Goal: Information Seeking & Learning: Understand process/instructions

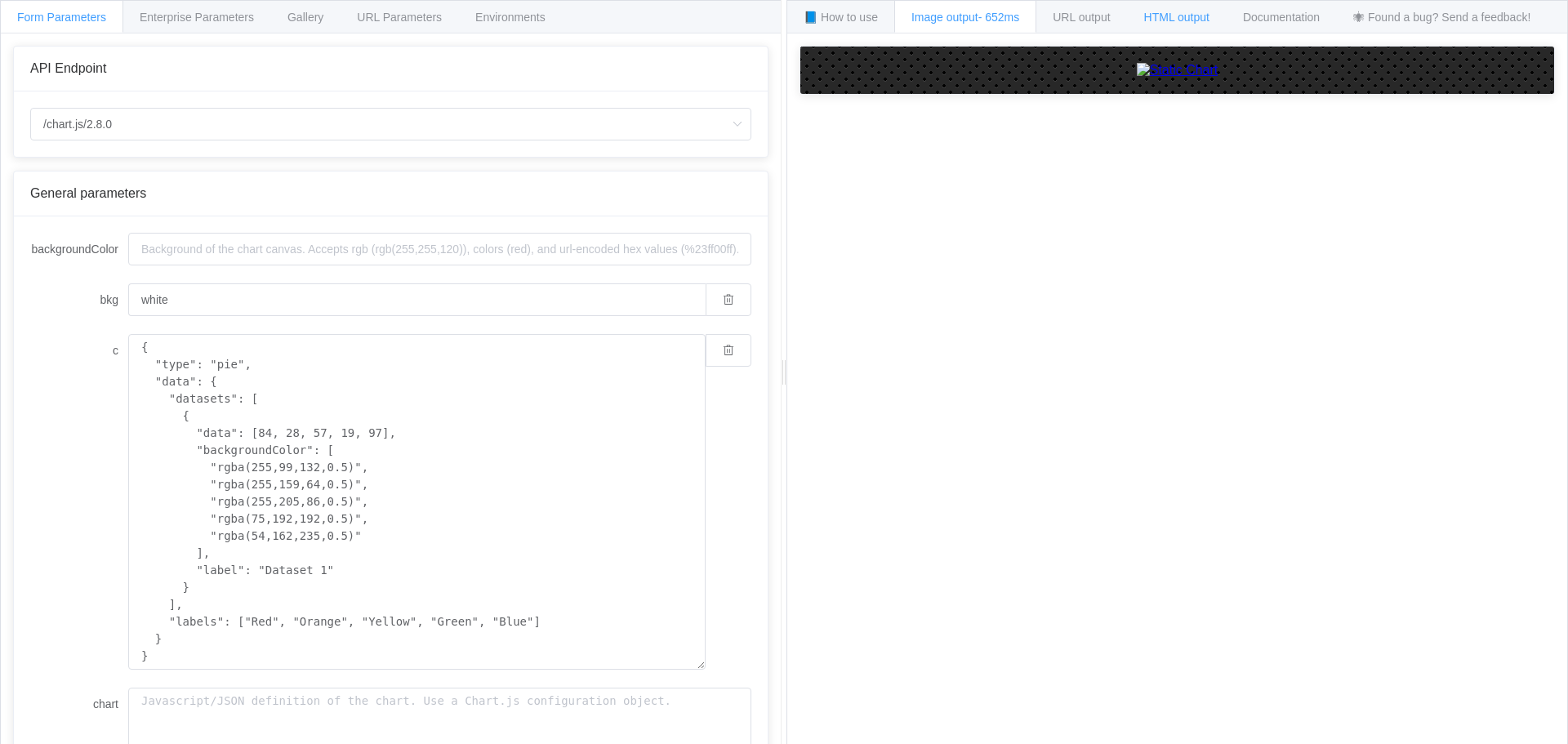
click at [1192, 14] on span "HTML output" at bounding box center [1177, 17] width 65 height 13
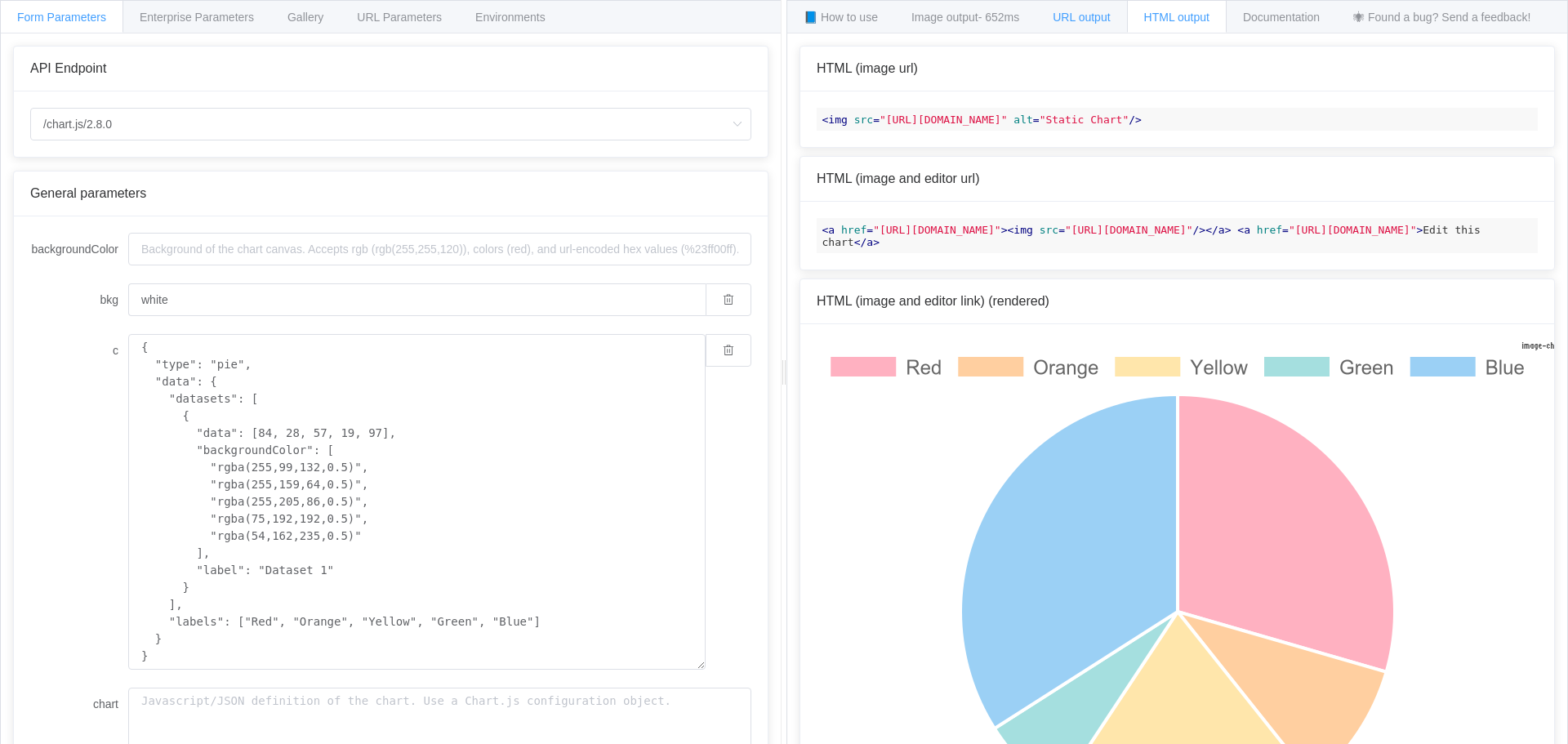
click at [1089, 13] on span "URL output" at bounding box center [1081, 17] width 57 height 13
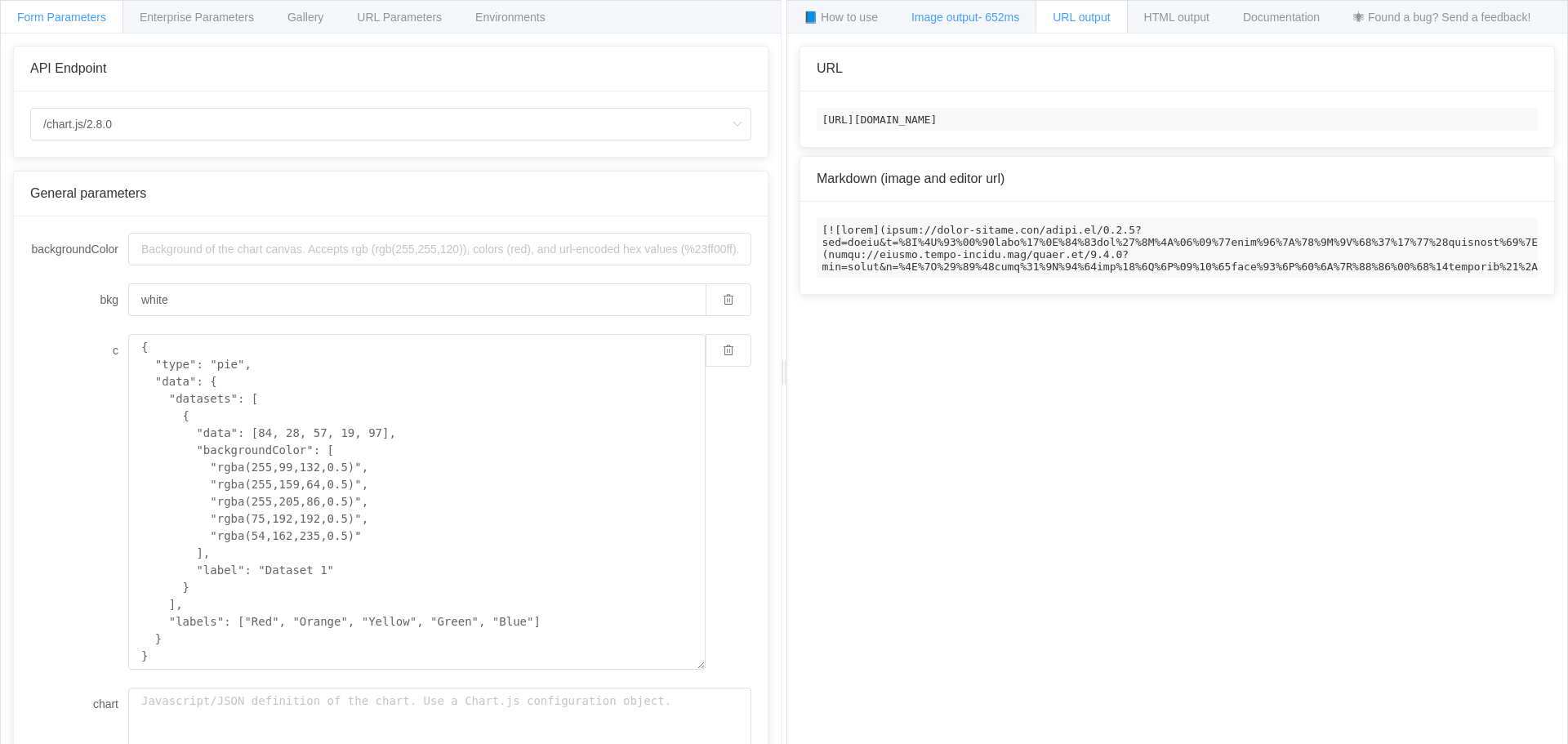
click at [990, 13] on span "- 652ms" at bounding box center [999, 17] width 41 height 13
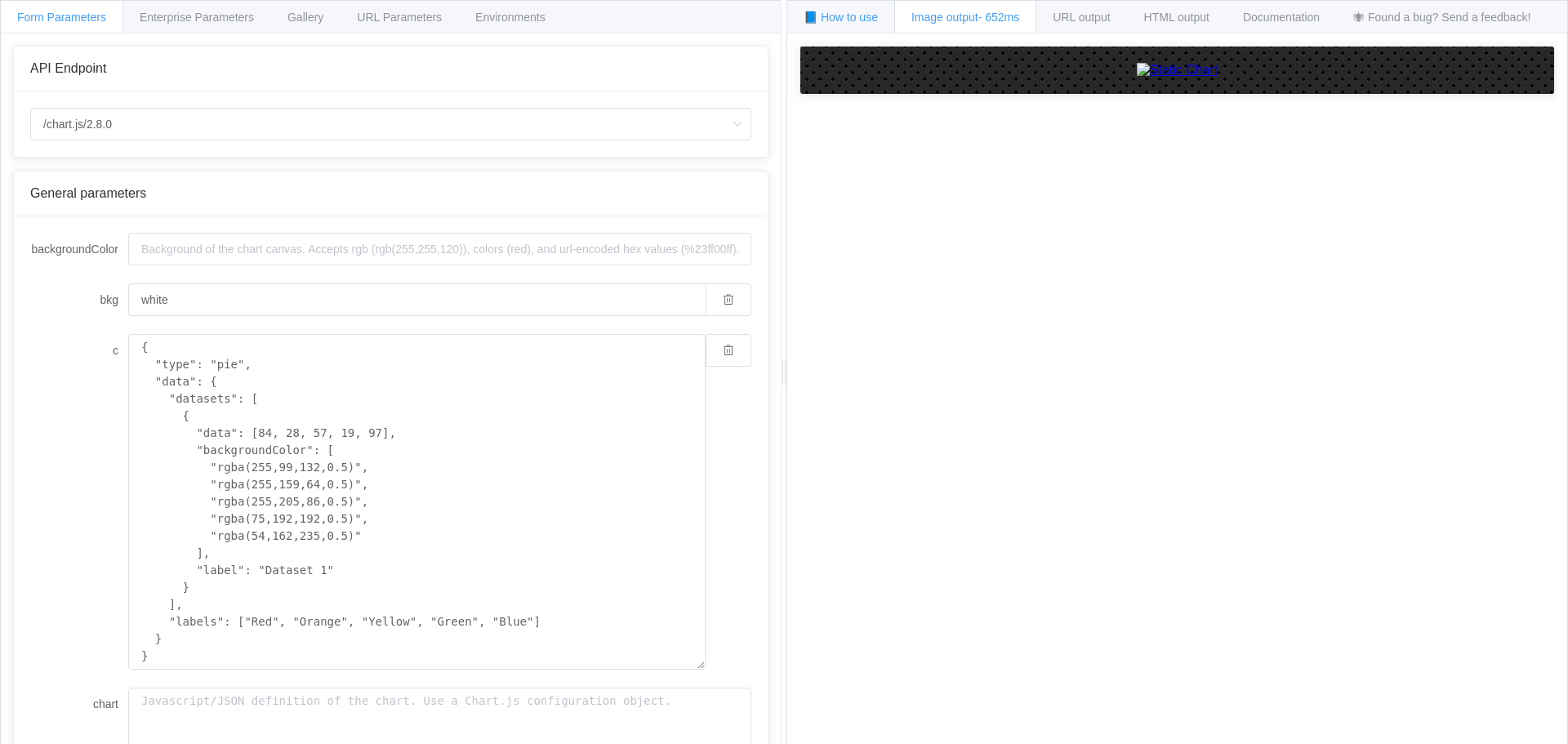
click at [850, 15] on span "📘 How to use" at bounding box center [841, 17] width 74 height 13
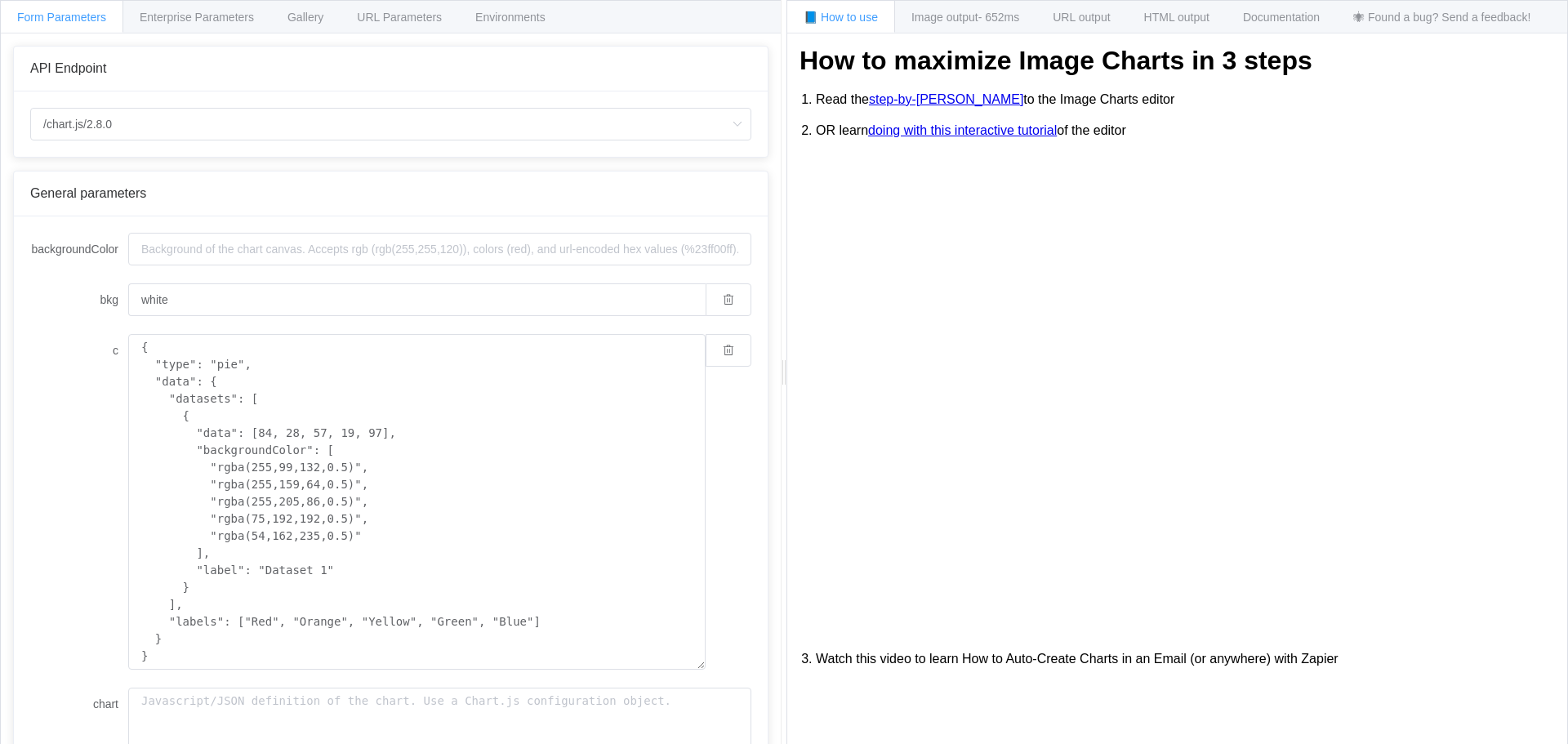
click at [939, 107] on li "Read the step-by-[PERSON_NAME] to the Image Charts editor" at bounding box center [1186, 99] width 739 height 31
click at [934, 101] on link "step-by-[PERSON_NAME]" at bounding box center [946, 100] width 154 height 15
